Goal: Information Seeking & Learning: Learn about a topic

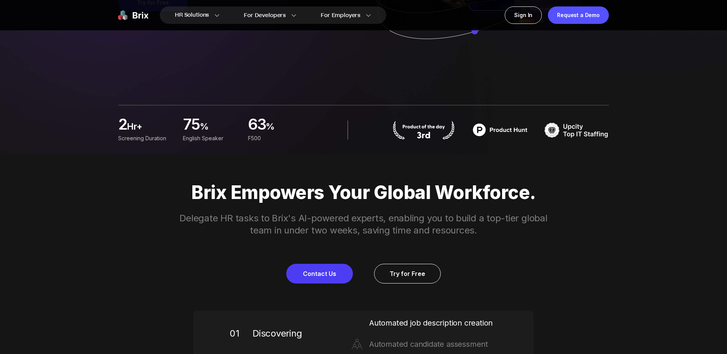
scroll to position [215, 0]
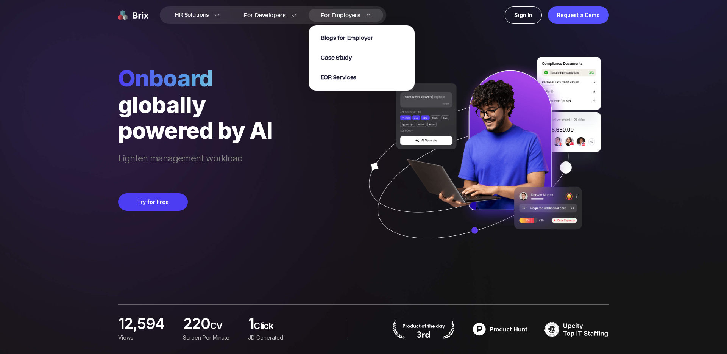
click at [342, 10] on div "For Employers Blogs for Employer Case Study EOR Services" at bounding box center [346, 15] width 75 height 13
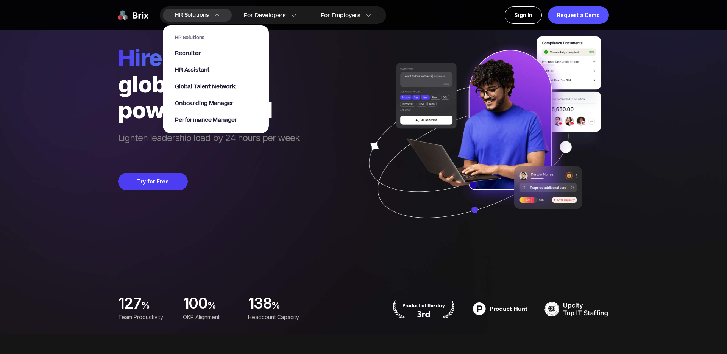
scroll to position [23, 0]
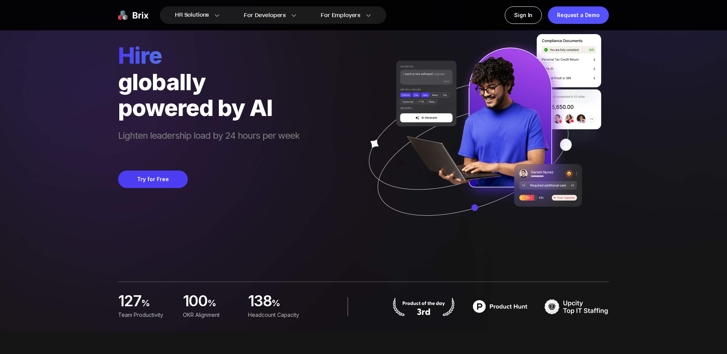
click at [77, 169] on div "HR Solutions HR Solutions Recruiter HR Assistant Global Talent Network Onboardi…" at bounding box center [363, 154] width 691 height 354
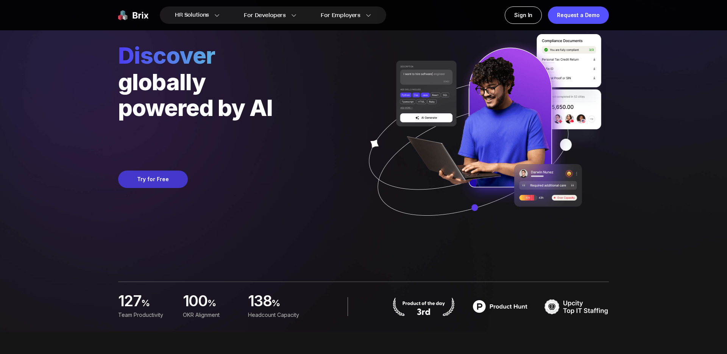
click at [155, 176] on button "Try for Free" at bounding box center [153, 178] width 70 height 17
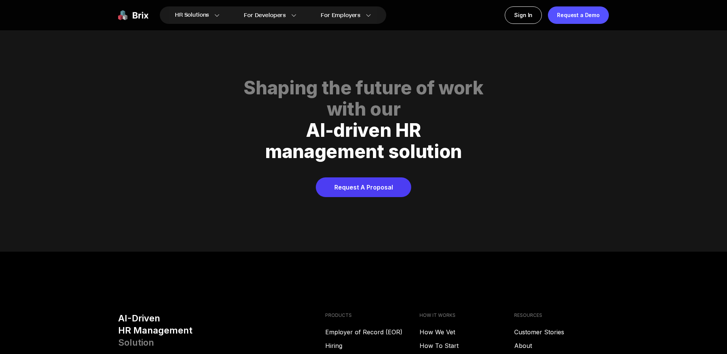
scroll to position [3871, 0]
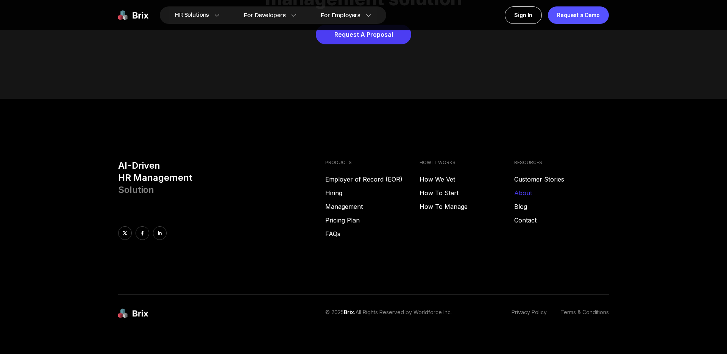
click at [525, 188] on link "About" at bounding box center [561, 192] width 95 height 9
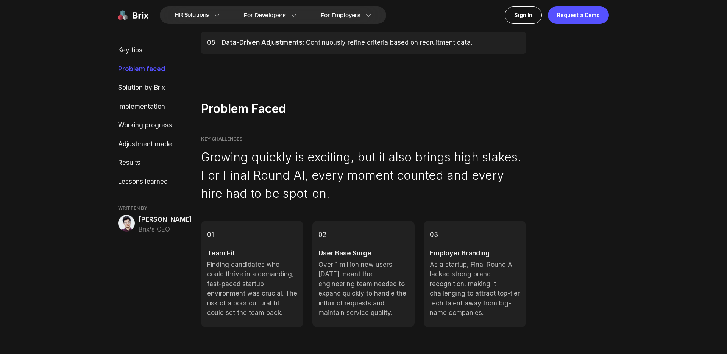
scroll to position [620, 0]
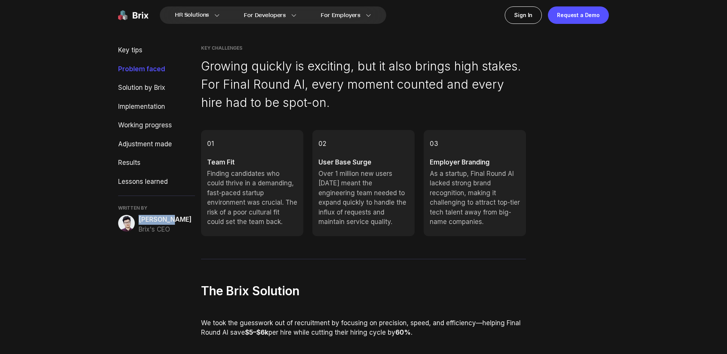
drag, startPoint x: 175, startPoint y: 220, endPoint x: 138, endPoint y: 220, distance: 37.5
click at [138, 220] on div "Alex Yang Brix's CEO" at bounding box center [156, 224] width 77 height 19
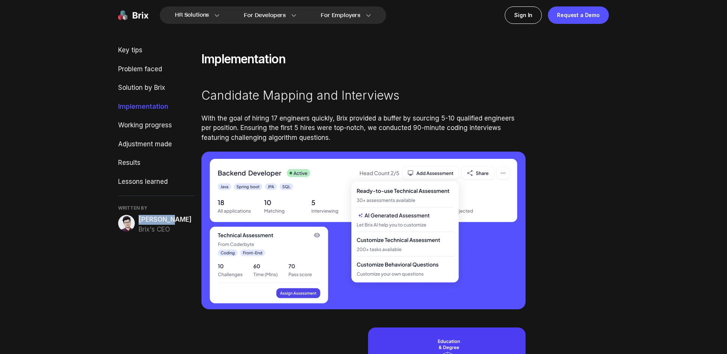
scroll to position [1195, 0]
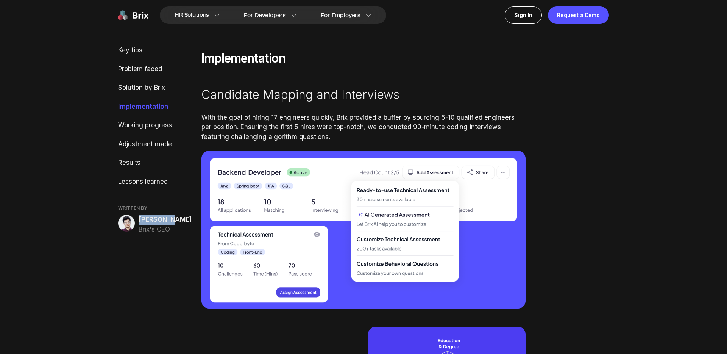
click at [173, 209] on span "WRITTEN BY" at bounding box center [156, 208] width 77 height 6
drag, startPoint x: 177, startPoint y: 219, endPoint x: 139, endPoint y: 217, distance: 37.6
click at [139, 217] on div "Alex Yang Brix's CEO" at bounding box center [156, 224] width 77 height 19
copy span "Alex Yang"
click at [134, 286] on div "Key tips Problem faced Solution by Brix Implementation Working progress Adjustm…" at bounding box center [156, 352] width 77 height 3005
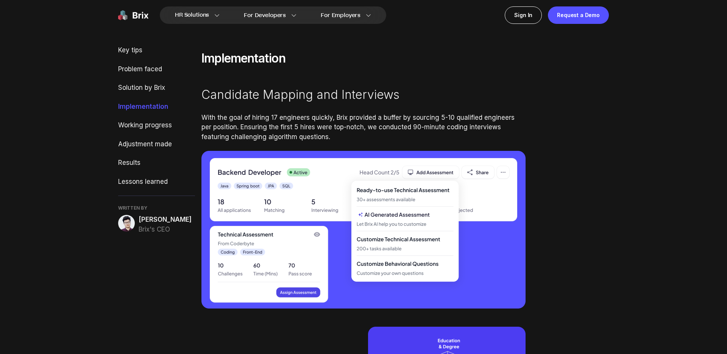
click at [149, 220] on span "Alex Yang" at bounding box center [165, 220] width 53 height 10
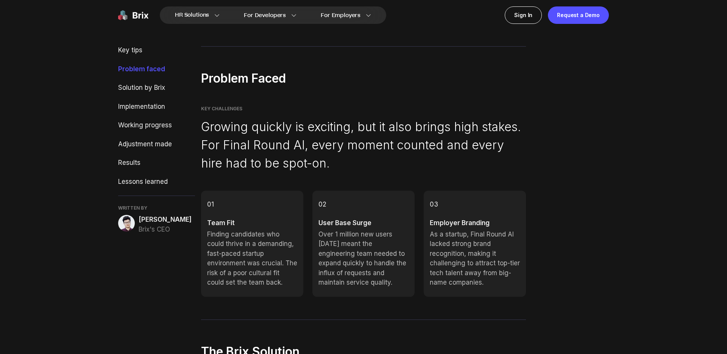
scroll to position [539, 0]
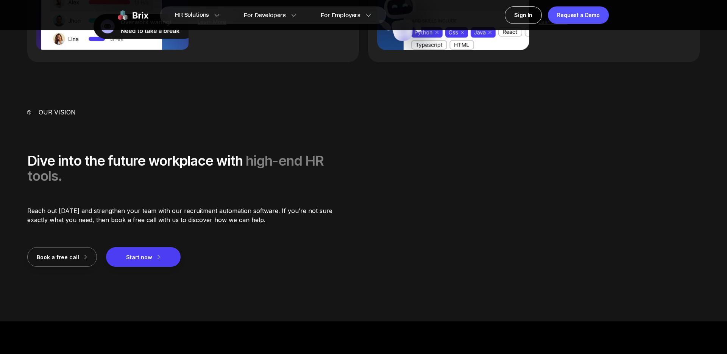
scroll to position [936, 0]
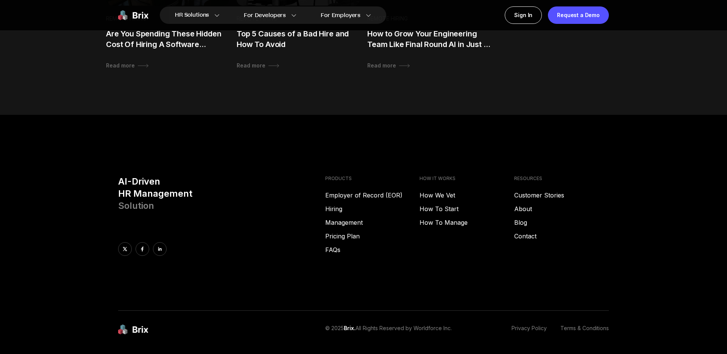
scroll to position [784, 0]
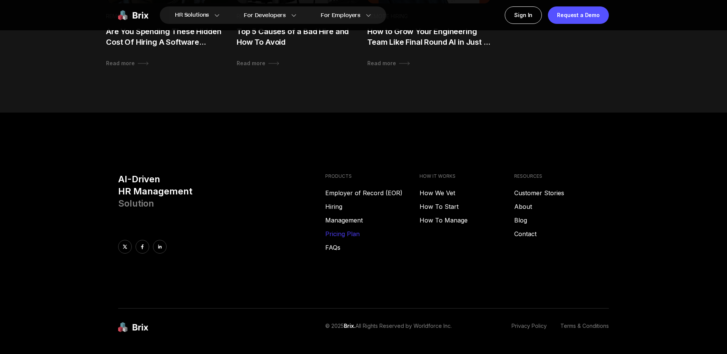
click at [331, 238] on link "Pricing Plan" at bounding box center [372, 233] width 95 height 9
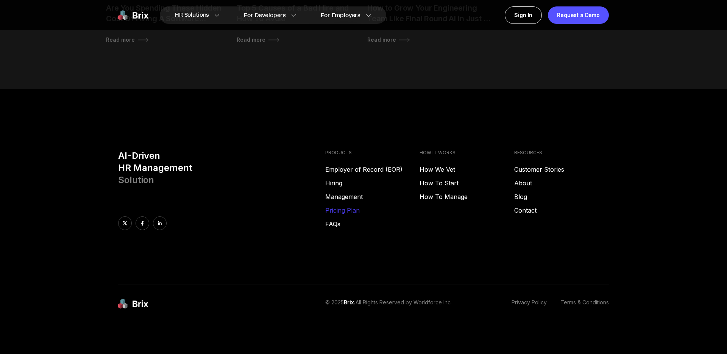
click at [336, 211] on link "Pricing Plan" at bounding box center [372, 210] width 95 height 9
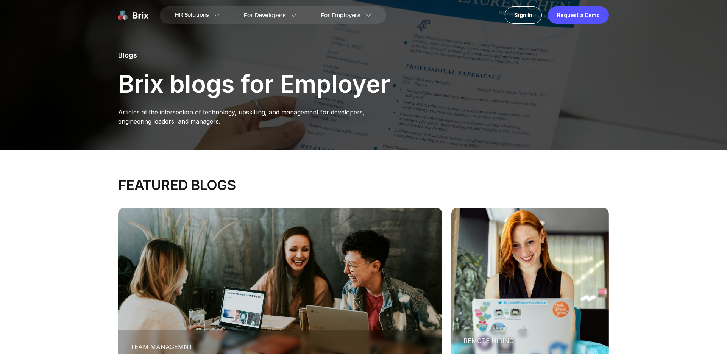
scroll to position [808, 0]
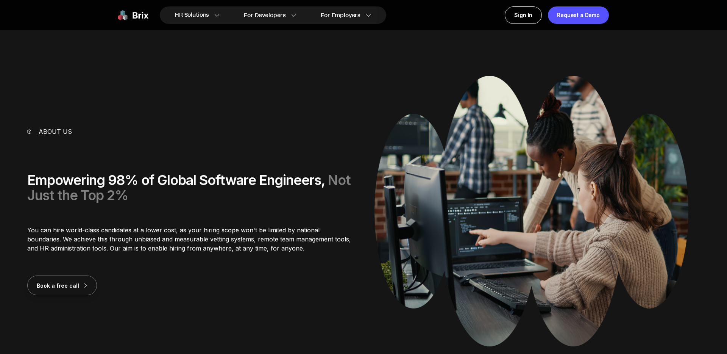
scroll to position [936, 0]
